Goal: Task Accomplishment & Management: Complete application form

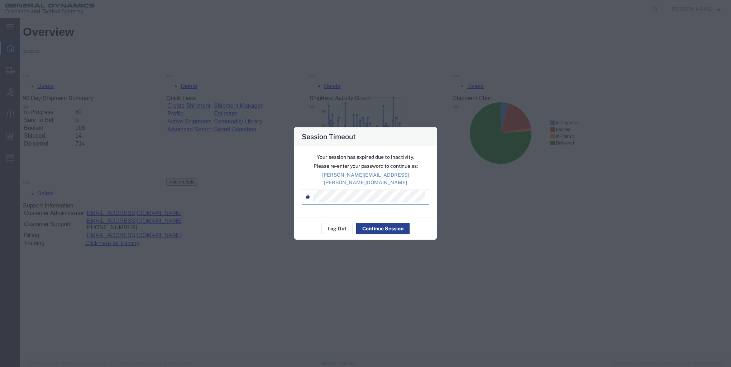
click at [380, 227] on button "Continue Session" at bounding box center [382, 228] width 53 height 11
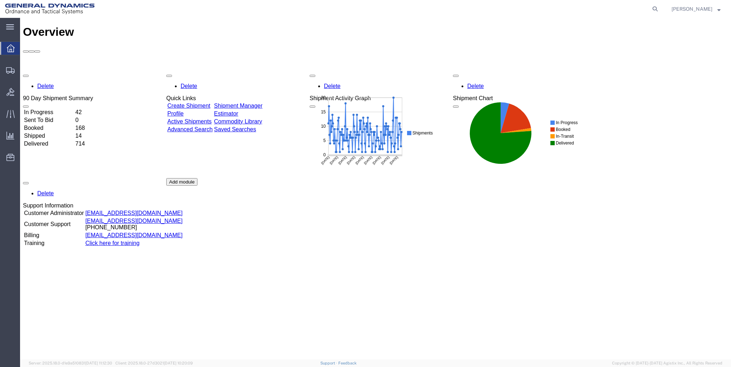
click at [206, 103] on link "Create Shipment" at bounding box center [188, 106] width 43 height 6
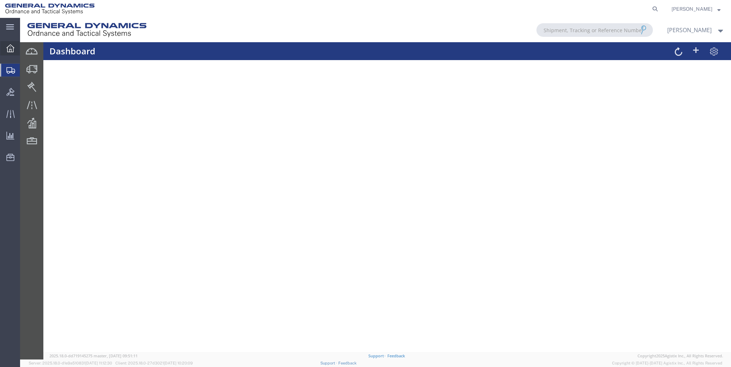
click at [9, 45] on icon at bounding box center [10, 48] width 8 height 8
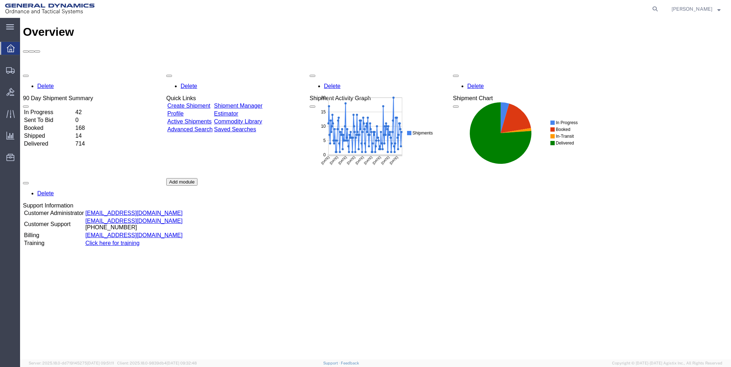
click at [191, 103] on link "Create Shipment" at bounding box center [188, 106] width 43 height 6
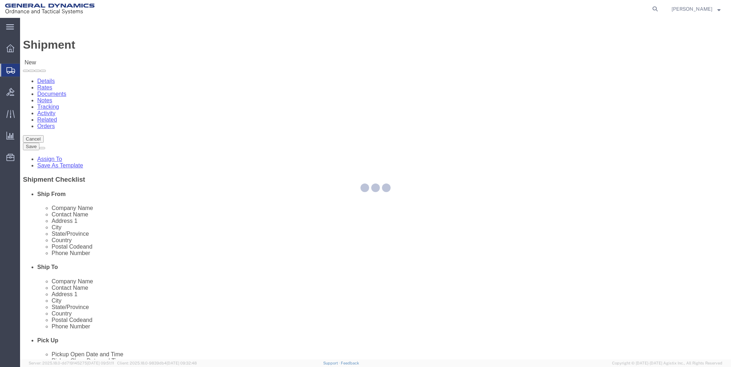
select select
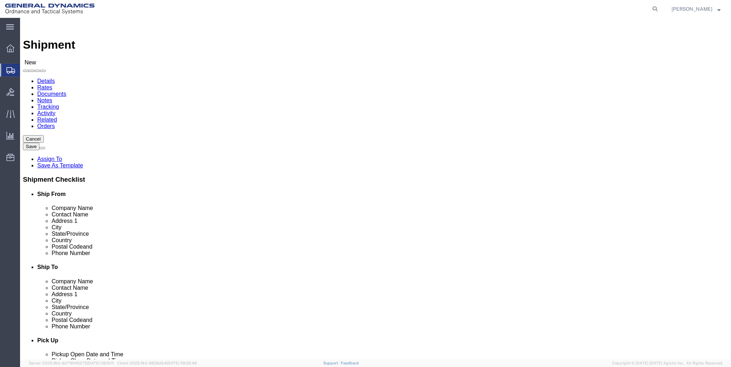
click input "text"
type input "GD-OTS RED"
click p "- GD-OTS Red Lion - ([PERSON_NAME]) [STREET_ADDRESS] , 12:00 AM - 12:00 AM"
select select
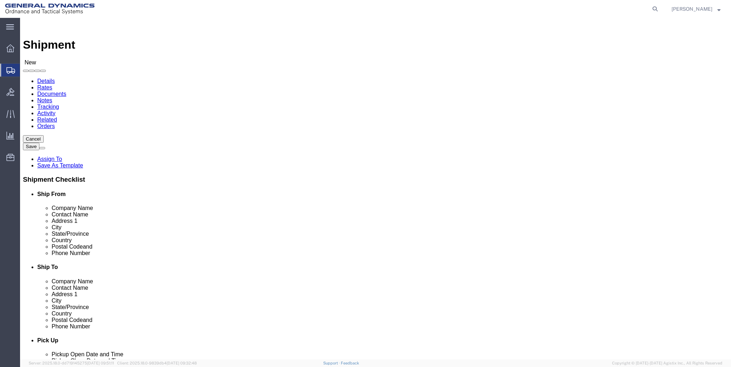
type input "GD-OTS Red Lion"
type input "[PERSON_NAME]"
type input "[STREET_ADDRESS]"
type input "RED LION"
type input "17356"
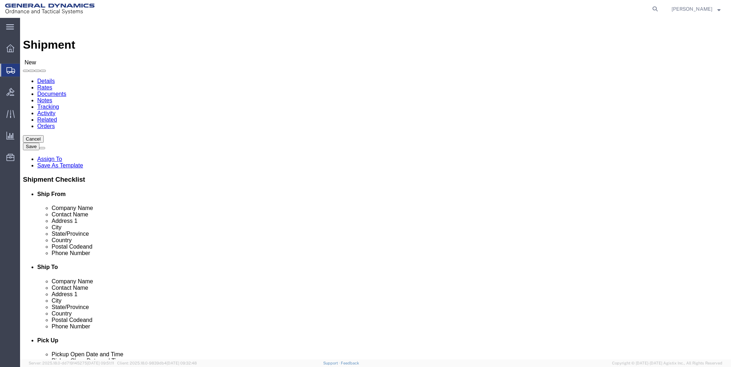
type input "[PHONE_NUMBER]"
type input "[PERSON_NAME][EMAIL_ADDRESS][PERSON_NAME][DOMAIN_NAME]"
checkbox input "true"
select select "PA"
type input "GD-OTS Red Lion"
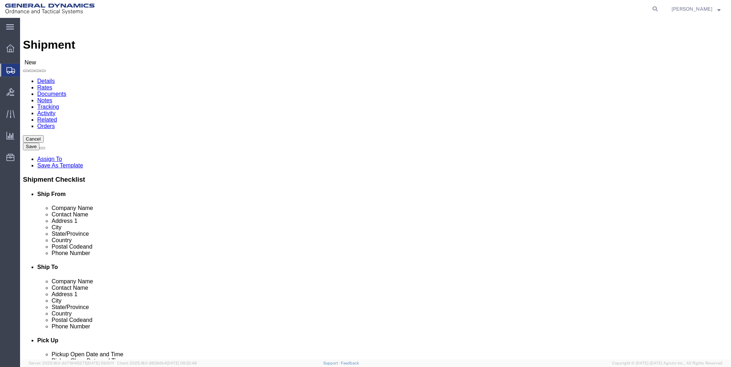
click input "text"
type input "ALLIANCE AUTOMATION"
click input "text"
type input "[PERSON_NAME]"
click input "text"
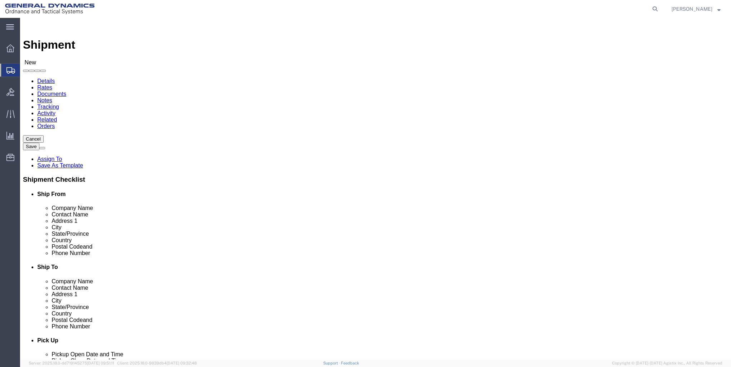
type input "4072 MARKET"
select select
click input "4072 MARKET"
type input "4072 MARKET PL"
select select
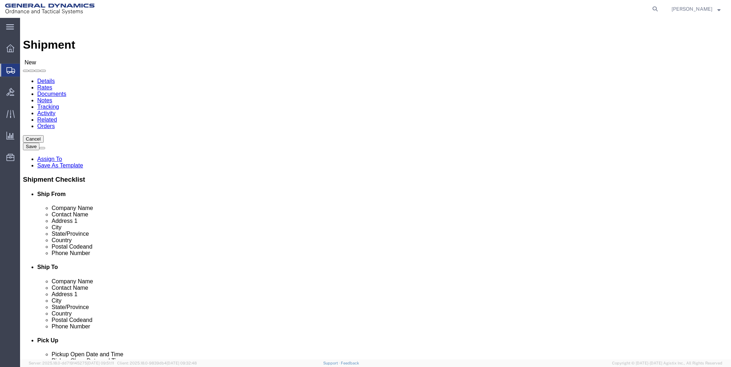
click input "text"
type input "FLINT"
select select
select select "MI"
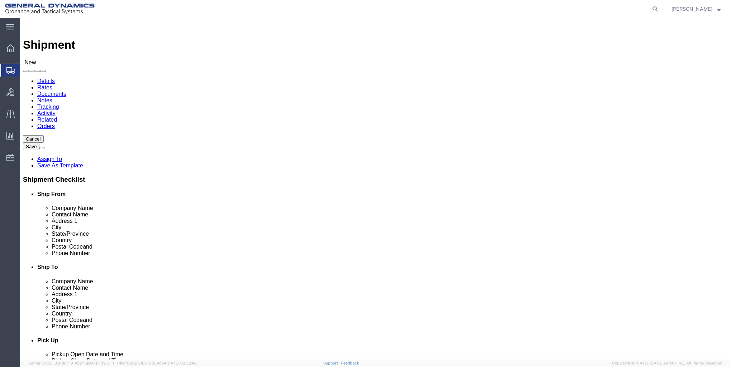
click input "Postal Code"
type input "48507"
select select
click input "text"
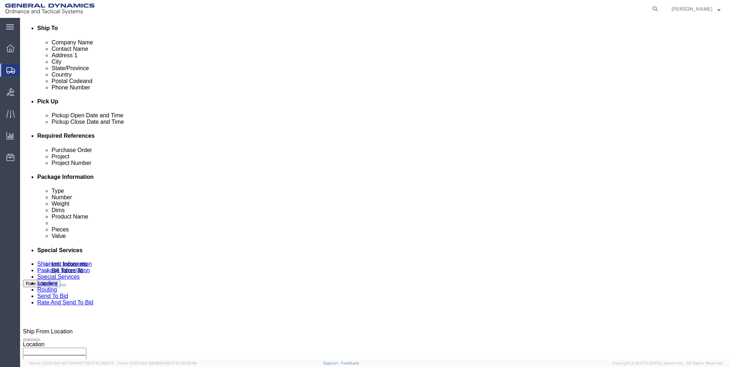
scroll to position [286, 0]
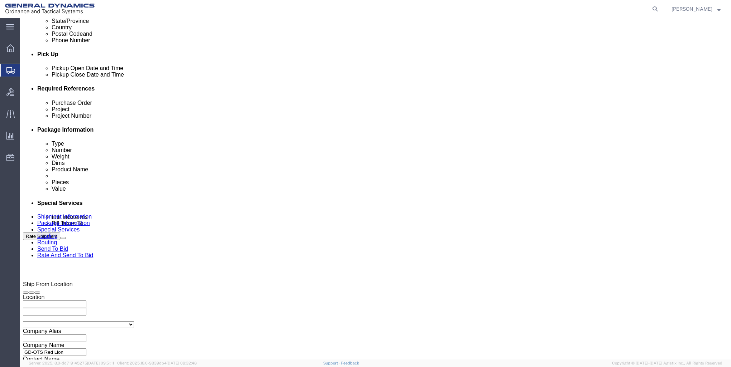
type input "[PHONE_NUMBER]"
click div "[DATE] 12:00 AM"
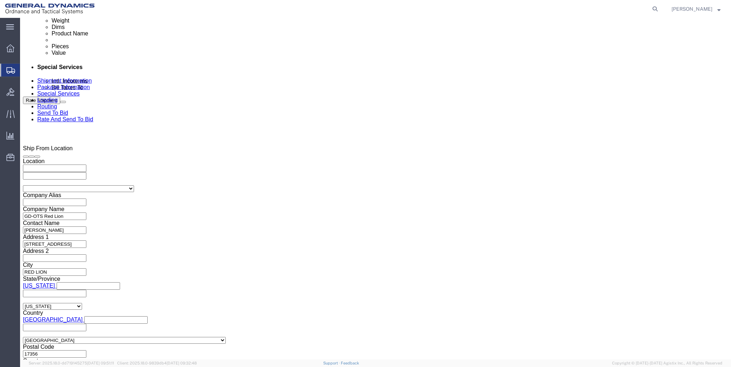
click button "Apply"
click div "[DATE] 12:00 AM"
click button "Apply"
click input "text"
type input "000"
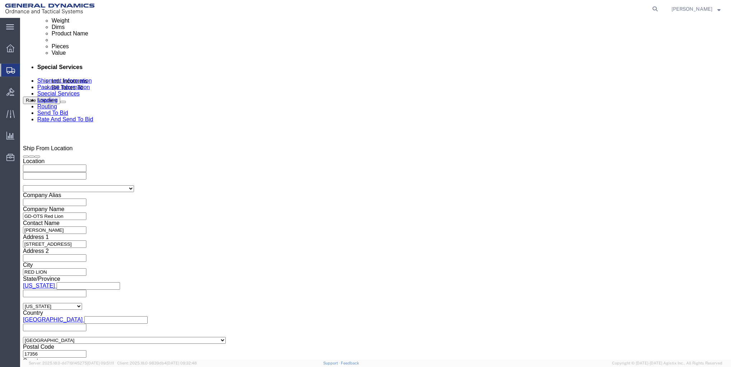
click input "text"
type input "000"
click input "text"
type input "000"
click button "Continue"
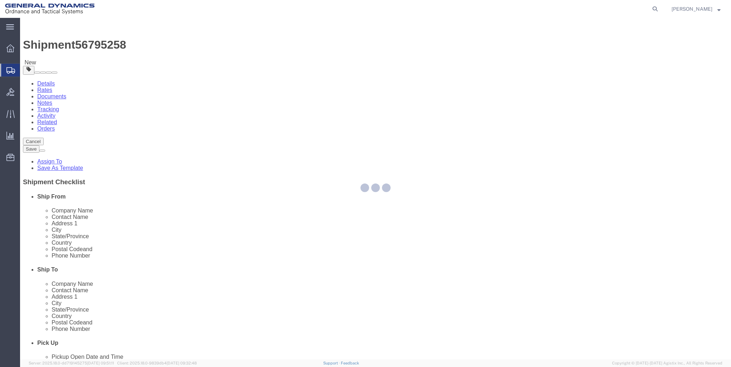
select select "CBOX"
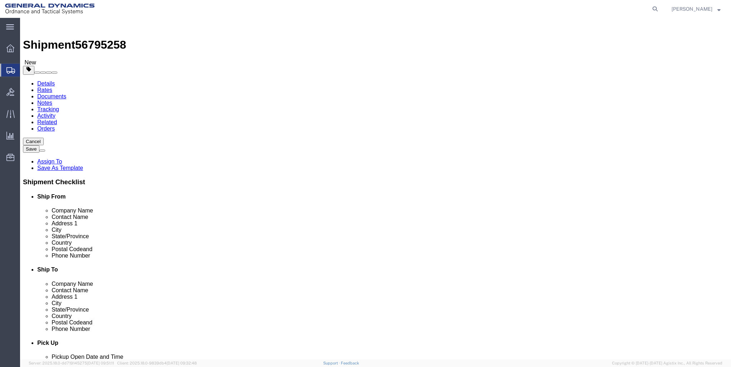
click input "text"
type input "14"
type input "10"
click input "0.00"
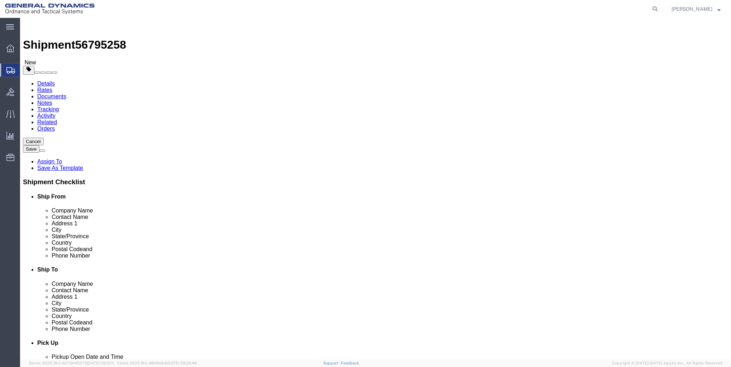
type input "0"
type input "30"
click div "x Package Type Select Bale(s) Basket(s) Bolt(s) Bottle(s) Buckets Bulk Bundle(s…"
click link "Add Content"
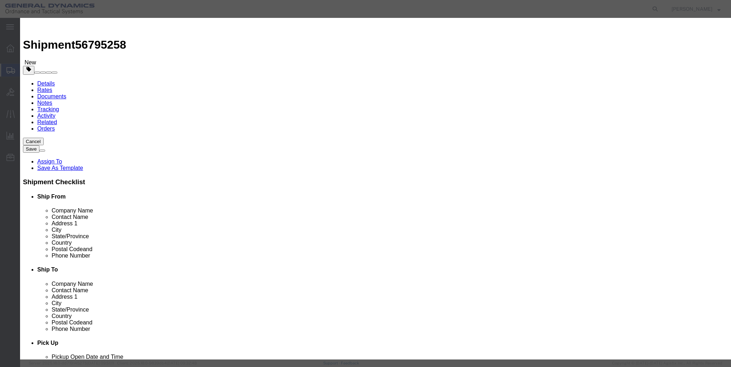
click input "text"
type input "METAL PARTS"
click div
click input "0"
type input "4"
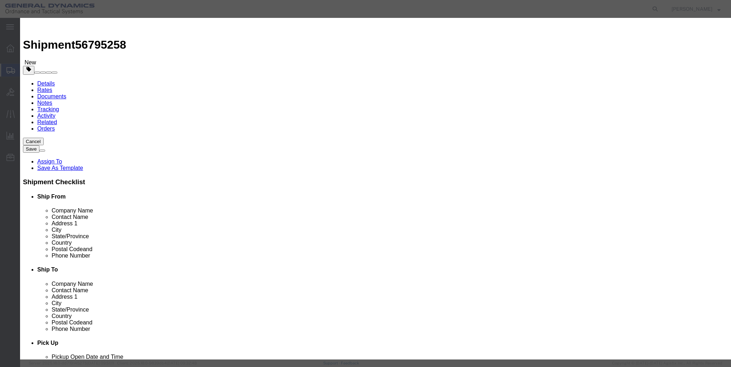
click input "text"
type input "1"
click button "Save & Close"
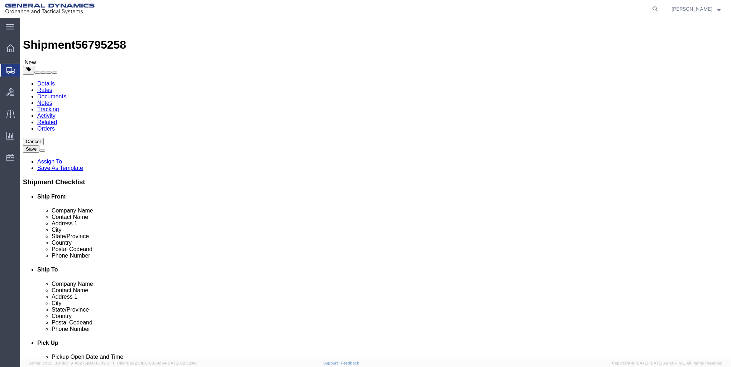
click button "Rate Shipment"
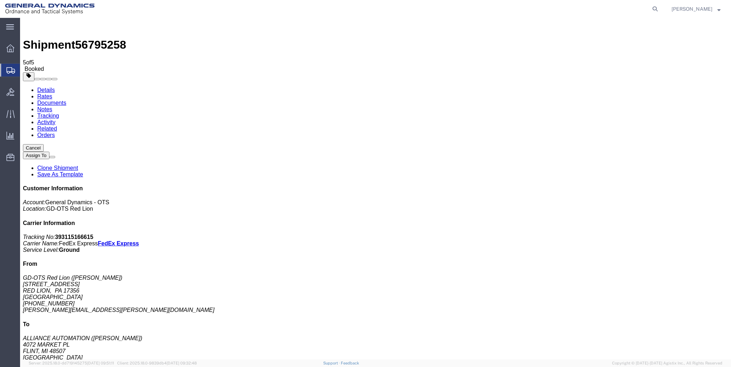
click at [9, 49] on icon at bounding box center [10, 48] width 8 height 8
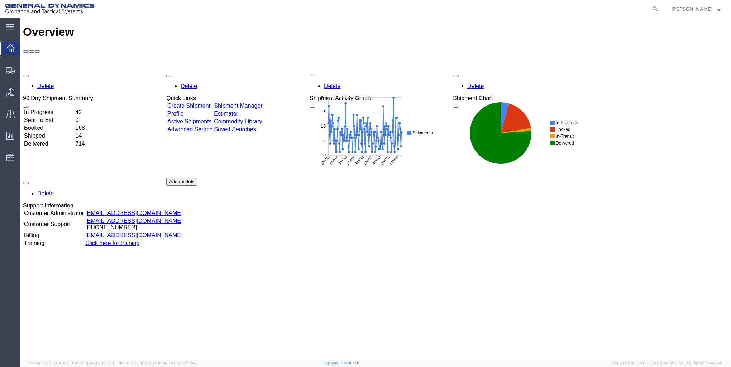
click at [197, 103] on link "Create Shipment" at bounding box center [188, 106] width 43 height 6
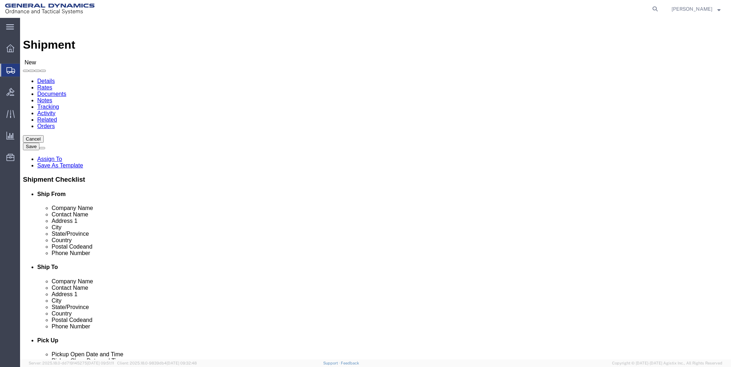
click input "text"
click p "- GD-OTS Red Lion - ([PERSON_NAME]) [STREET_ADDRESS] , 12:00 AM - 12:00 AM"
type input "GD-OTS Red Lion"
type input "[PERSON_NAME]"
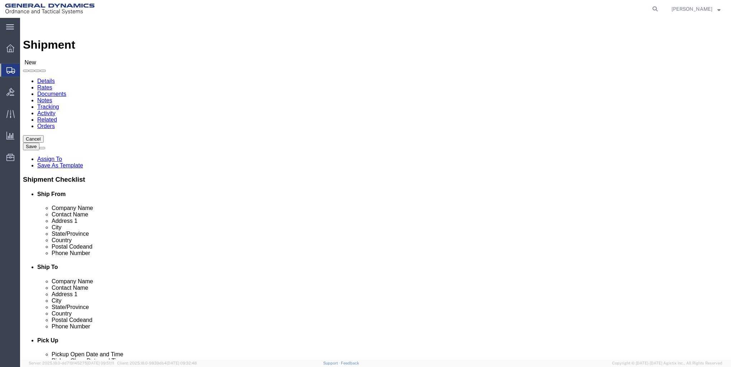
type input "[STREET_ADDRESS]"
type input "RED LION"
select select "PA"
type input "17356"
type input "[PHONE_NUMBER]"
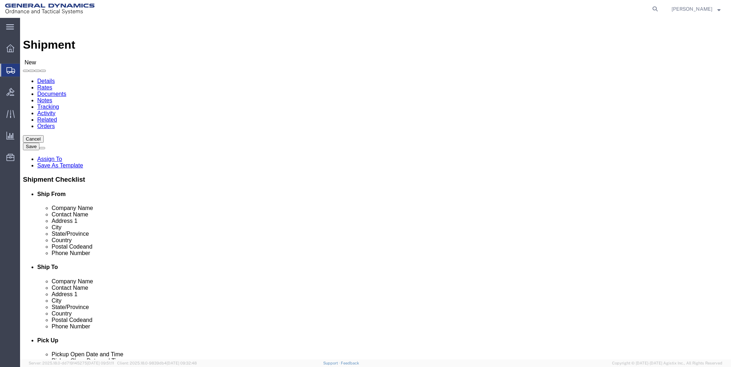
type input "[PERSON_NAME][EMAIL_ADDRESS][PERSON_NAME][DOMAIN_NAME]"
checkbox input "true"
type input "GD-OTS Red Lion"
click input "text"
type input "AMERICAN ORDNANCE"
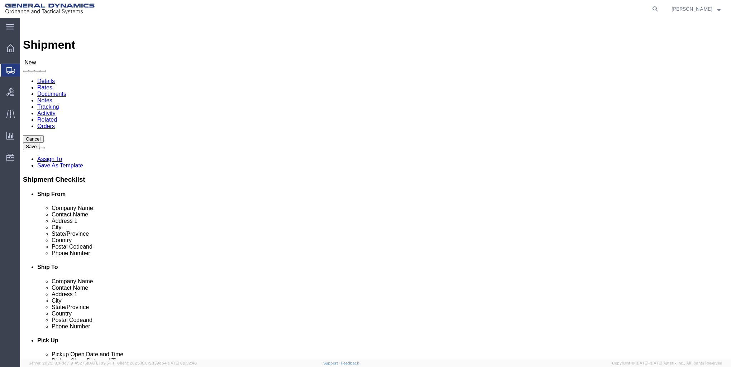
click label "Contact Name"
click input "text"
type input "RECEIVING"
click div "Address 1"
click input "text"
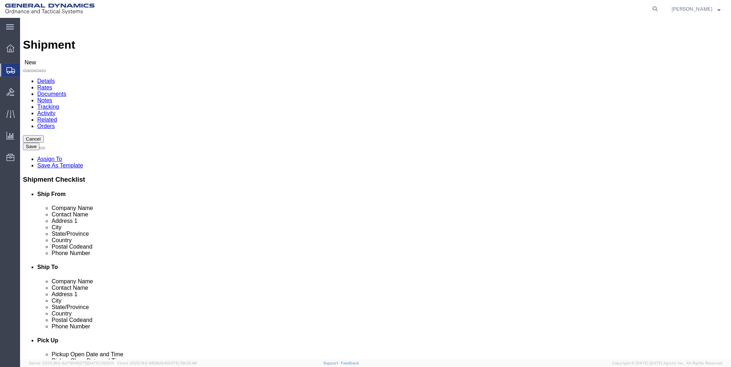
type input "[STREET_ADDRESS]"
click input "text"
type input "[GEOGRAPHIC_DATA]"
click label "City"
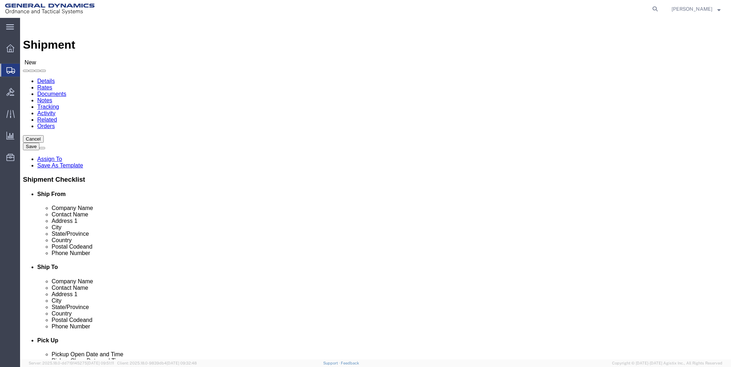
click input "Postal Code"
type input "52638"
click input "text"
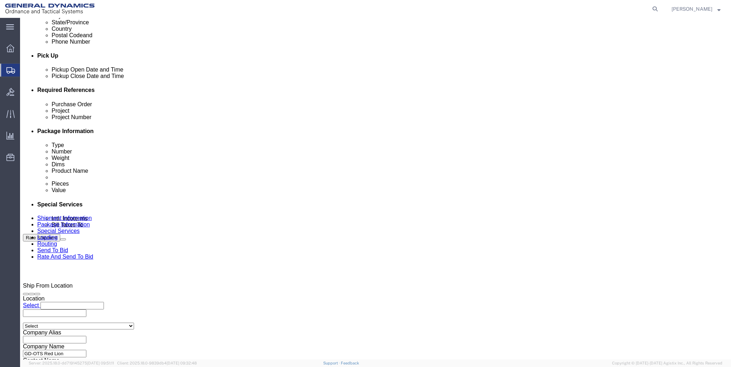
scroll to position [286, 0]
type input "[PHONE_NUMBER]"
click div "[DATE] 12:00 AM"
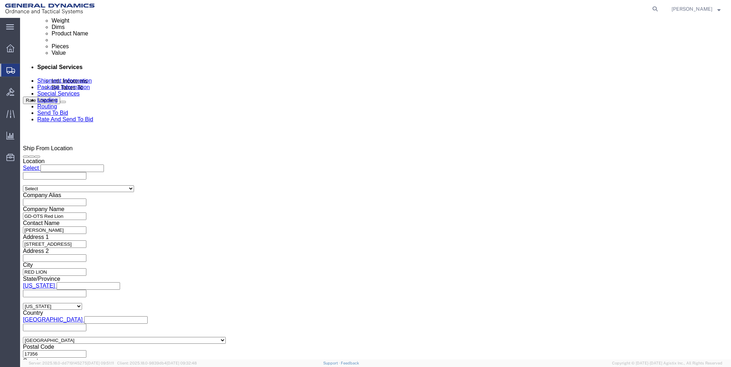
click input "3:00 PM"
click input "7:00 PM"
type input "7:00 AM"
click button "Apply"
click div "[DATE] 8:00 AM"
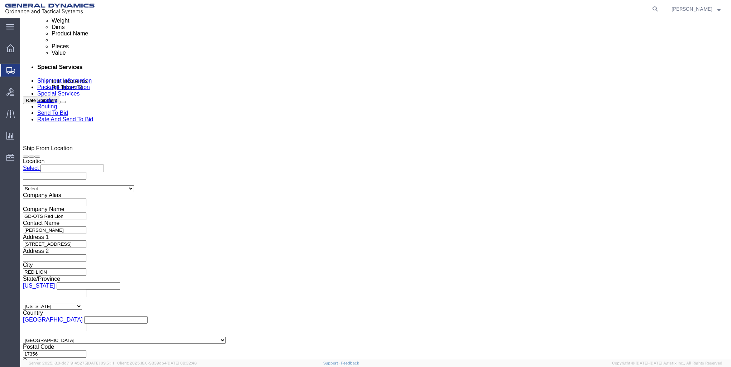
type input "9:00 AM"
click button "Apply"
click input "text"
type input "30100301"
click input "text"
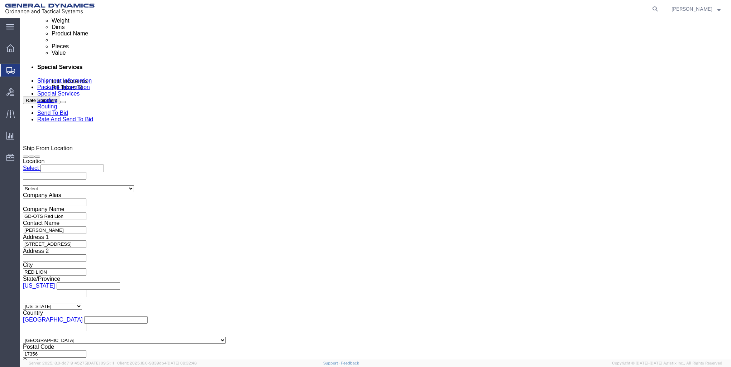
type input "W52P1J-22-C-0023"
click input "text"
type input "9000/9002"
click button "Continue"
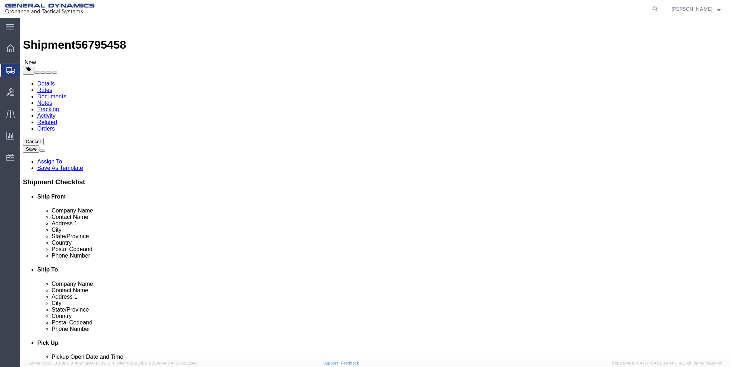
click select "Select Bale(s) Basket(s) Bolt(s) Bottle(s) Buckets Bulk Bundle(s) Can(s) Cardbo…"
select select "CRAT"
click select "Select Bale(s) Basket(s) Bolt(s) Bottle(s) Buckets Bulk Bundle(s) Can(s) Cardbo…"
click input "text"
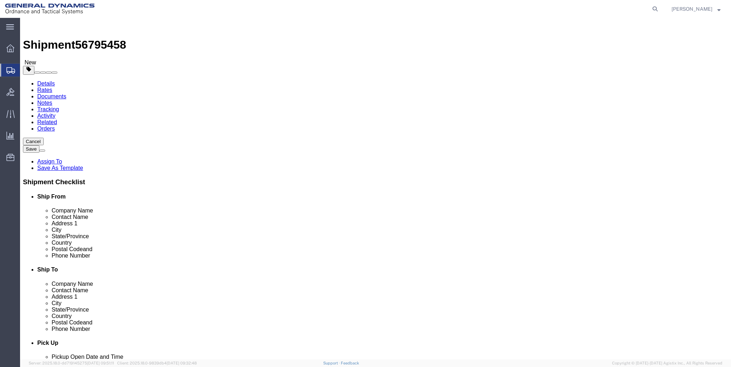
type input "46"
type input "38"
type input "25"
click input "0.00"
type input "0"
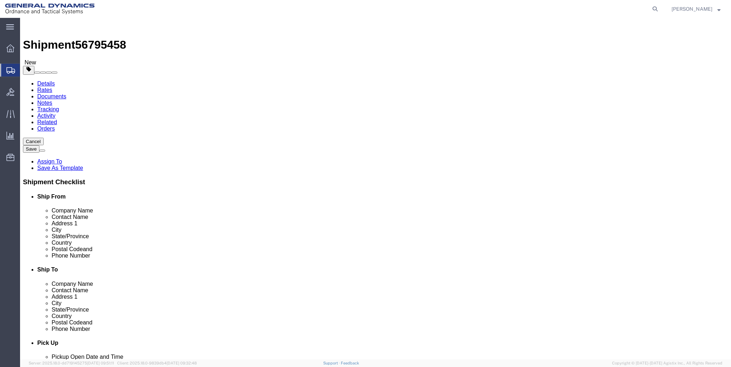
type input "402"
click link "Add Content"
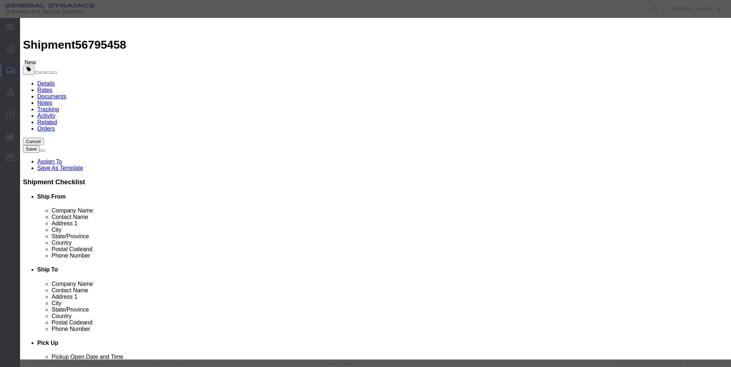
click input "text"
type input "Case Base & SEAL Assembly"
select select "US"
click input "0"
type input "50"
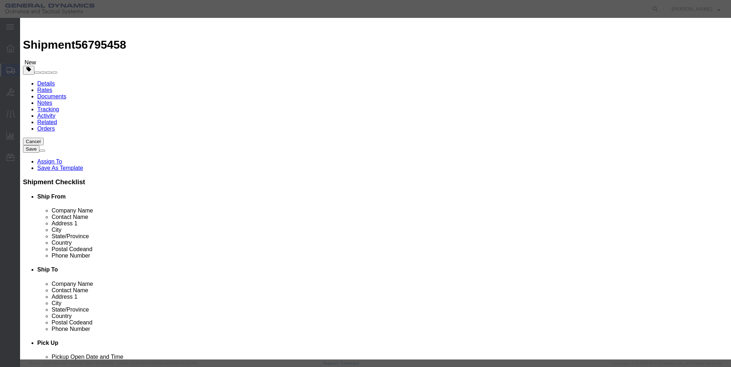
click input "text"
type input "1"
click select "Select 50 55 60 65 70 85 92.5 100 125 175 250 300 400"
select select "85"
click select "Select 50 55 60 65 70 85 92.5 100 125 175 250 300 400"
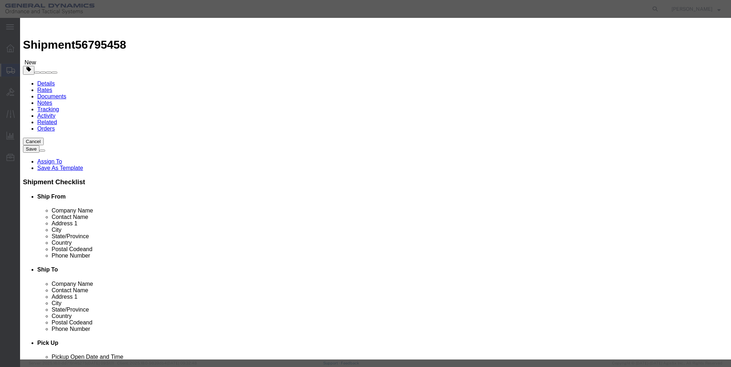
click button "Save & Close"
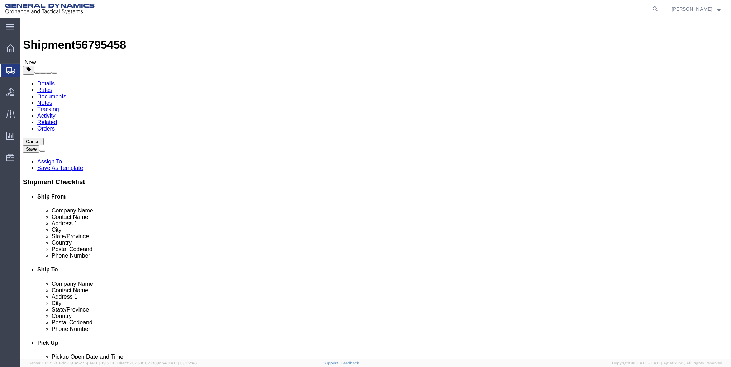
click link "Add Package"
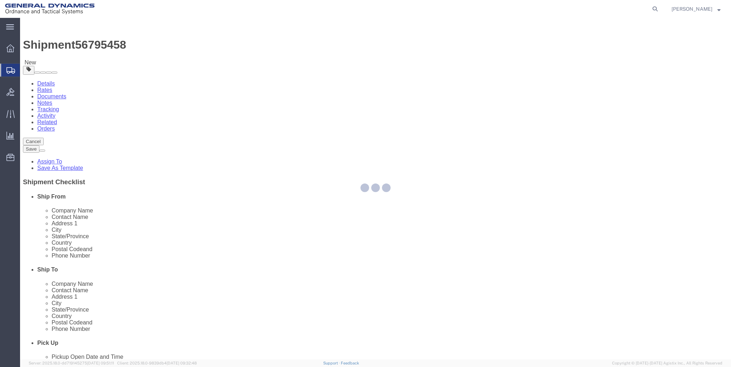
select select "CRAT"
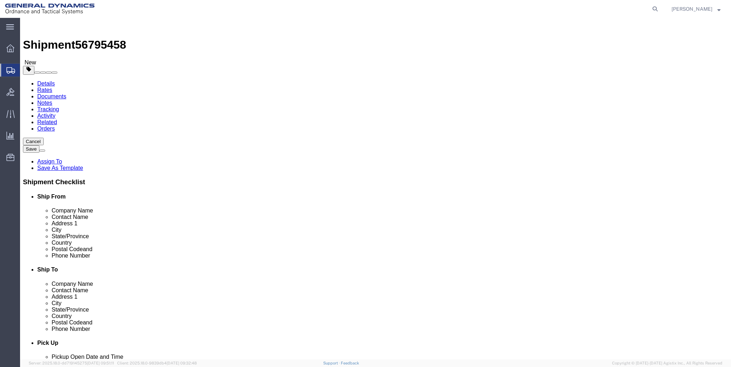
click select "Select Bale(s) Basket(s) Bolt(s) Bottle(s) Buckets Bulk Bundle(s) Can(s) Cardbo…"
select select "CRAT"
click select "Select Bale(s) Basket(s) Bolt(s) Bottle(s) Buckets Bulk Bundle(s) Can(s) Cardbo…"
click input "text"
type input "48"
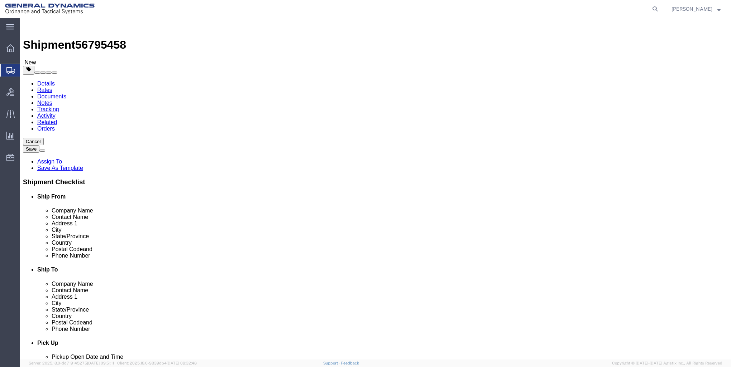
type input "53"
type input "27"
click input "0.00"
type input "0"
type input "1900"
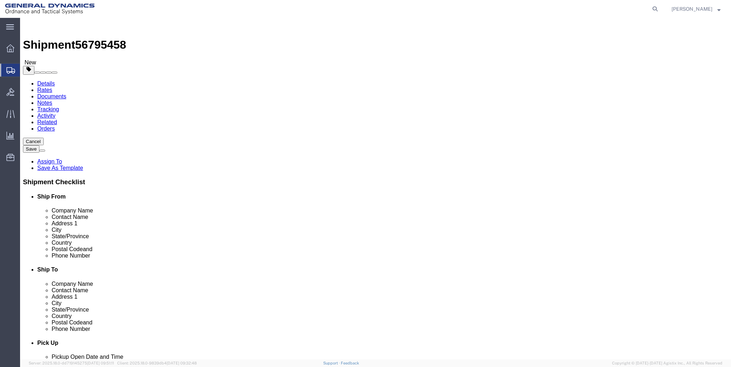
click link "Add Content"
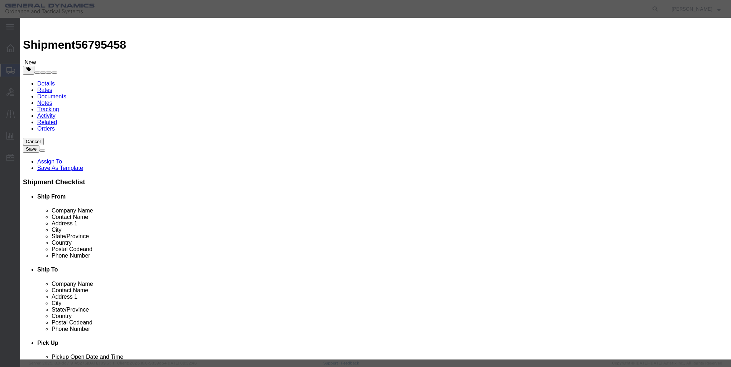
click input "text"
type input "M1002 PSA"
select select "US"
click input "0"
type input "50"
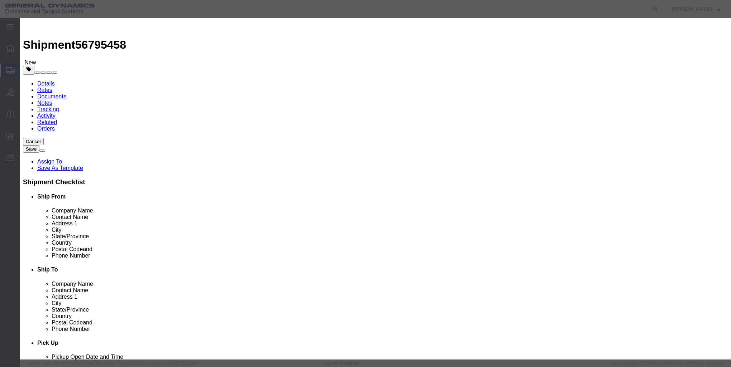
click input "text"
type input "1"
click select "Select 50 55 60 65 70 85 92.5 100 125 175 250 300 400"
select select "85"
click select "Select 50 55 60 65 70 85 92.5 100 125 175 250 300 400"
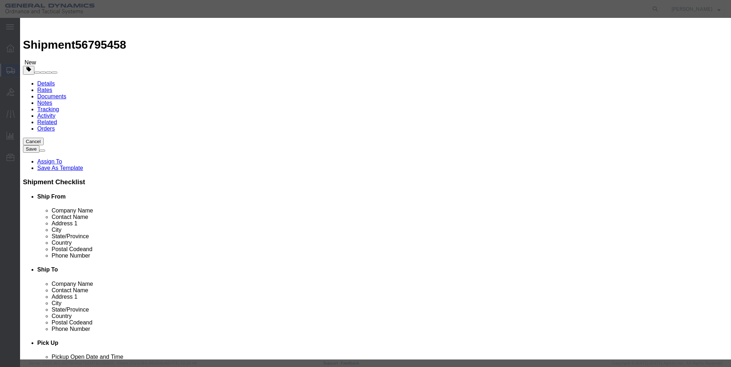
click button "Save & Close"
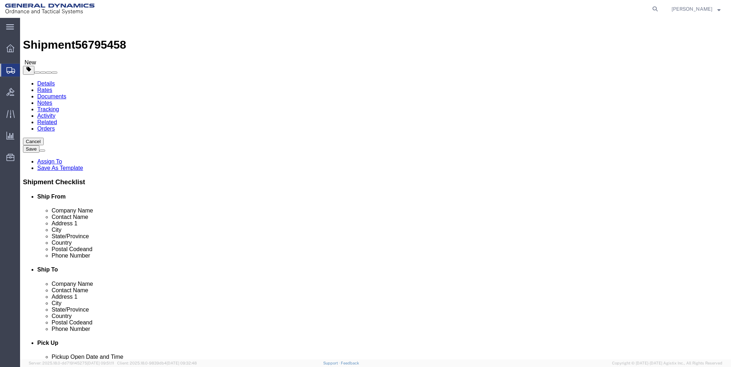
click button "Rate Shipment"
